Goal: Transaction & Acquisition: Purchase product/service

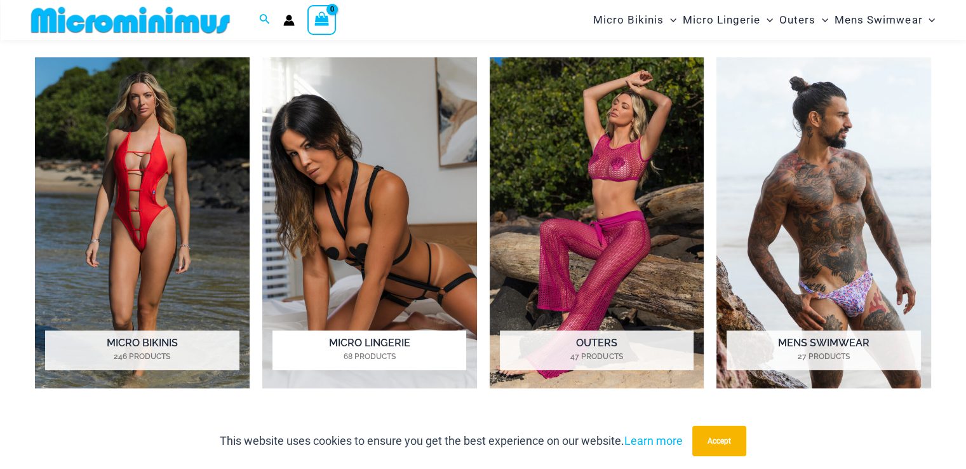
scroll to position [942, 0]
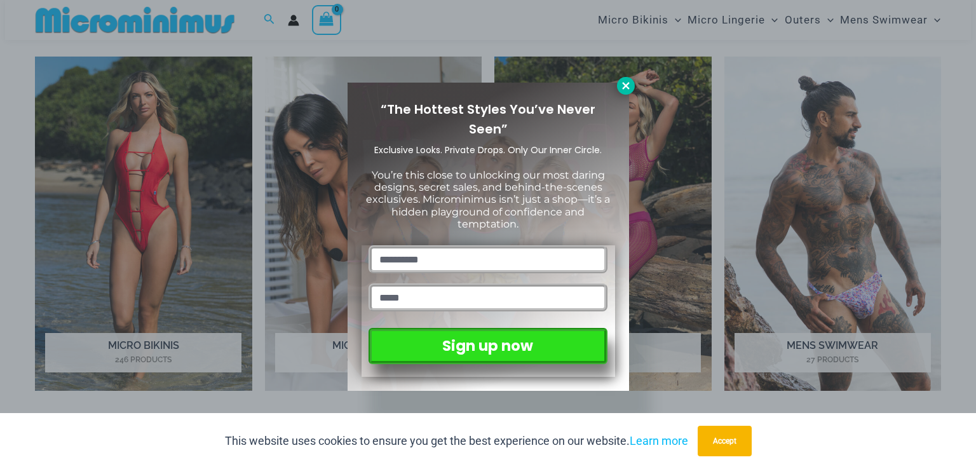
click at [622, 81] on icon at bounding box center [625, 85] width 11 height 11
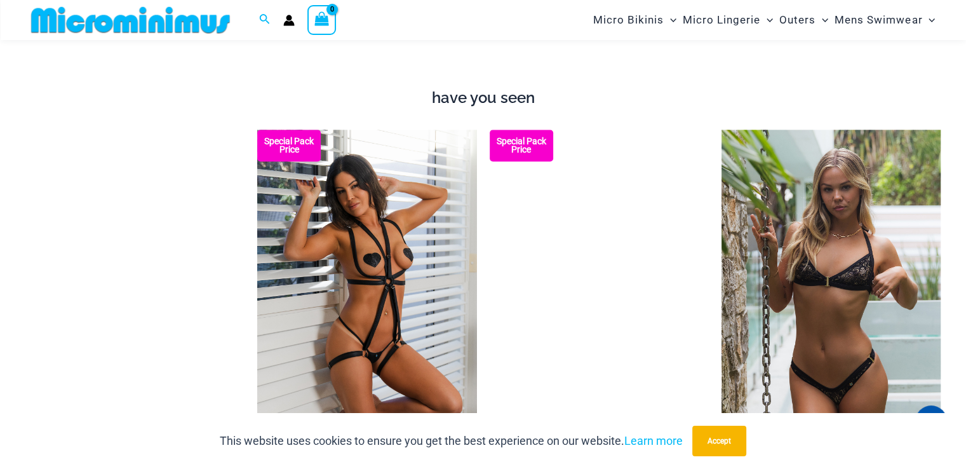
scroll to position [1450, 0]
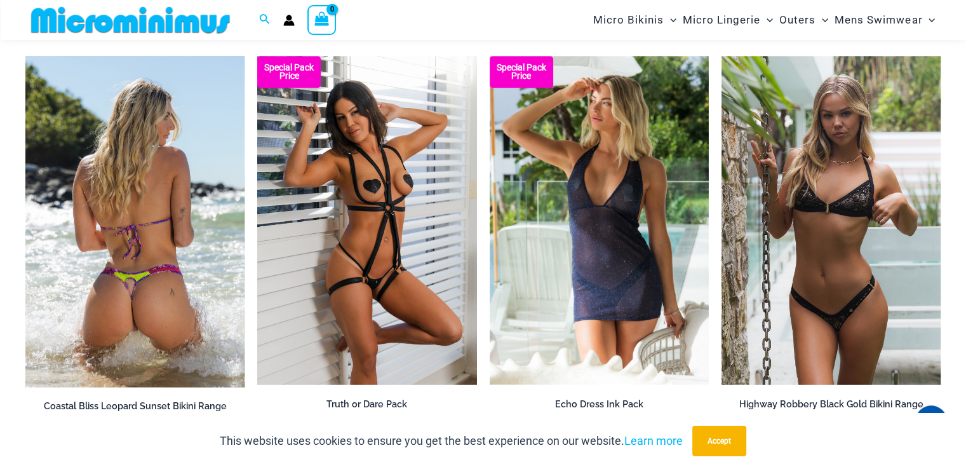
click at [158, 295] on img at bounding box center [134, 221] width 219 height 331
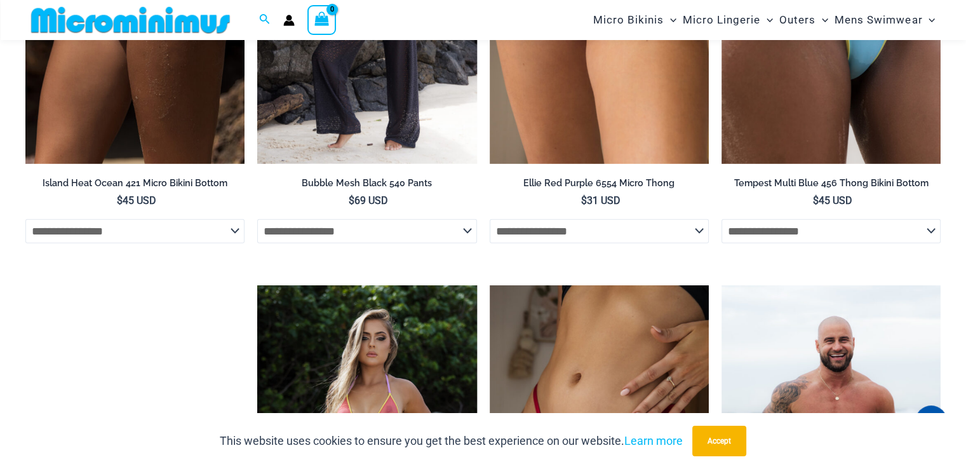
scroll to position [3142, 0]
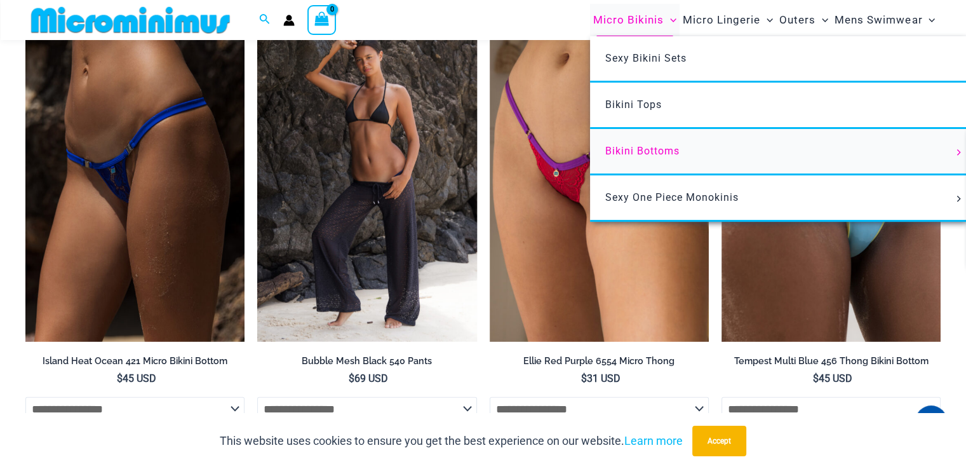
click at [625, 151] on span "Bikini Bottoms" at bounding box center [642, 151] width 74 height 12
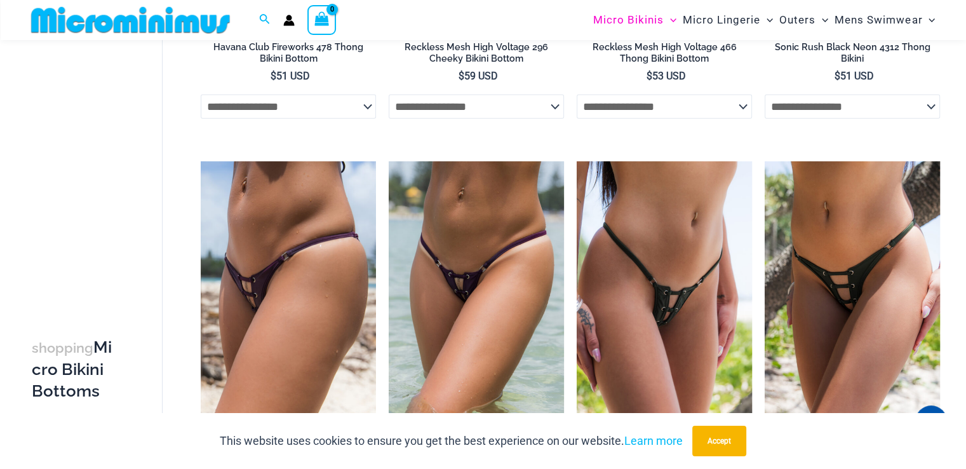
scroll to position [2975, 0]
